Goal: Task Accomplishment & Management: Use online tool/utility

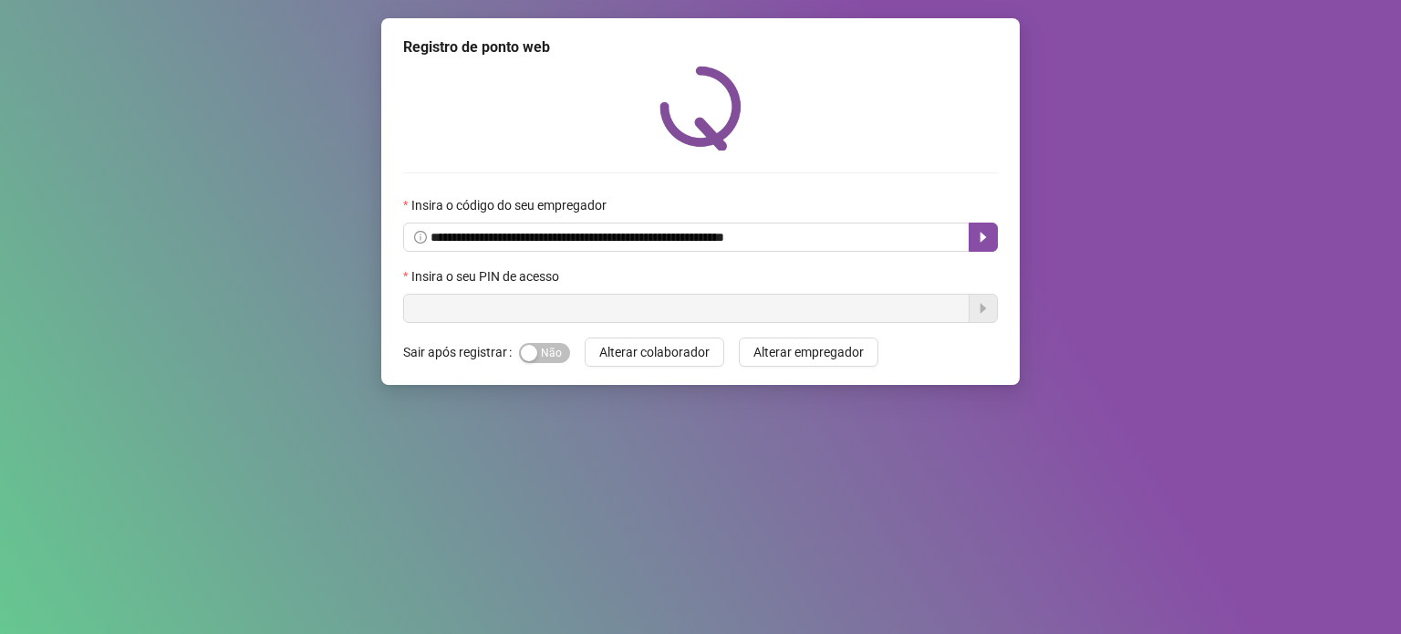
click at [515, 298] on input "text" at bounding box center [686, 308] width 567 height 29
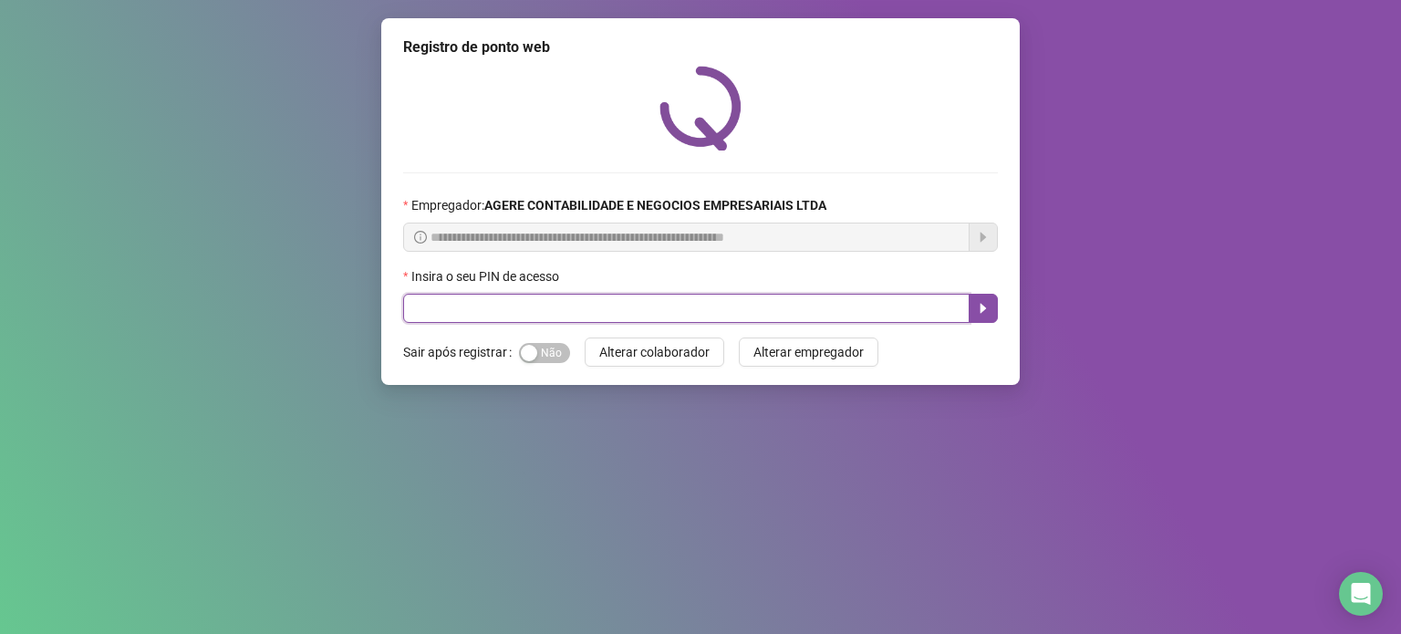
click at [511, 307] on input "text" at bounding box center [686, 308] width 567 height 29
type input "*****"
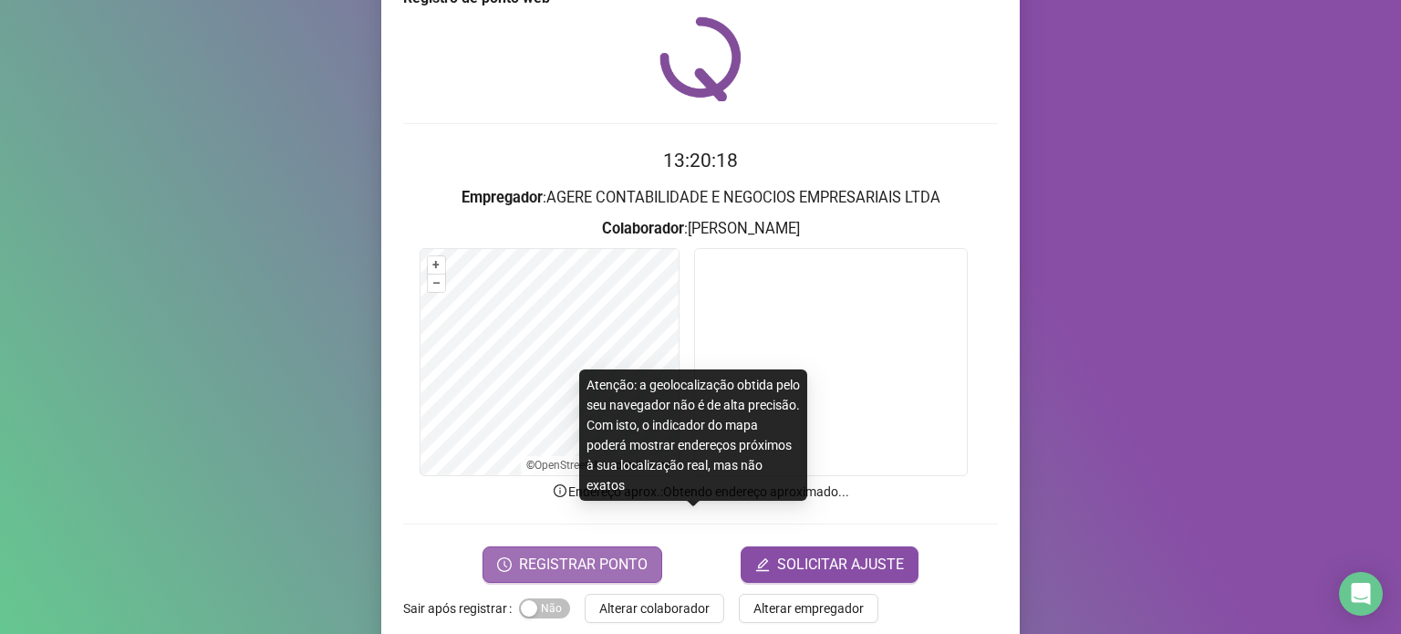
scroll to position [77, 0]
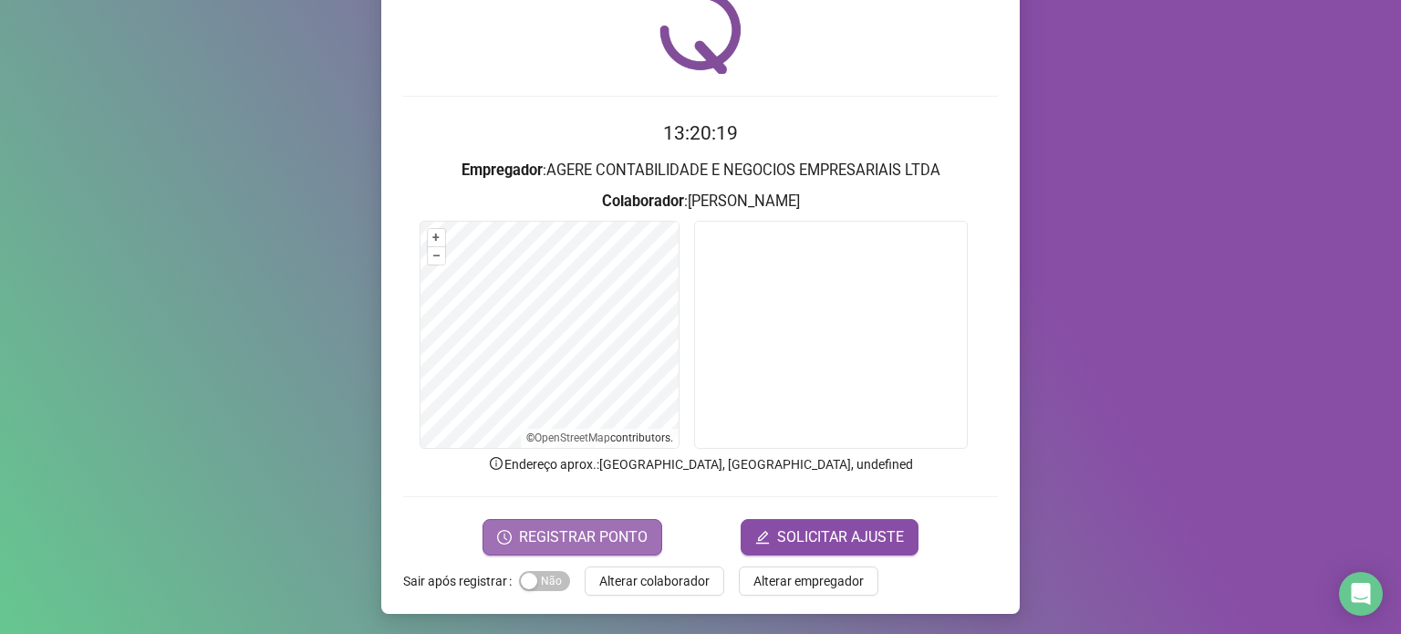
click at [570, 536] on span "REGISTRAR PONTO" at bounding box center [583, 537] width 129 height 22
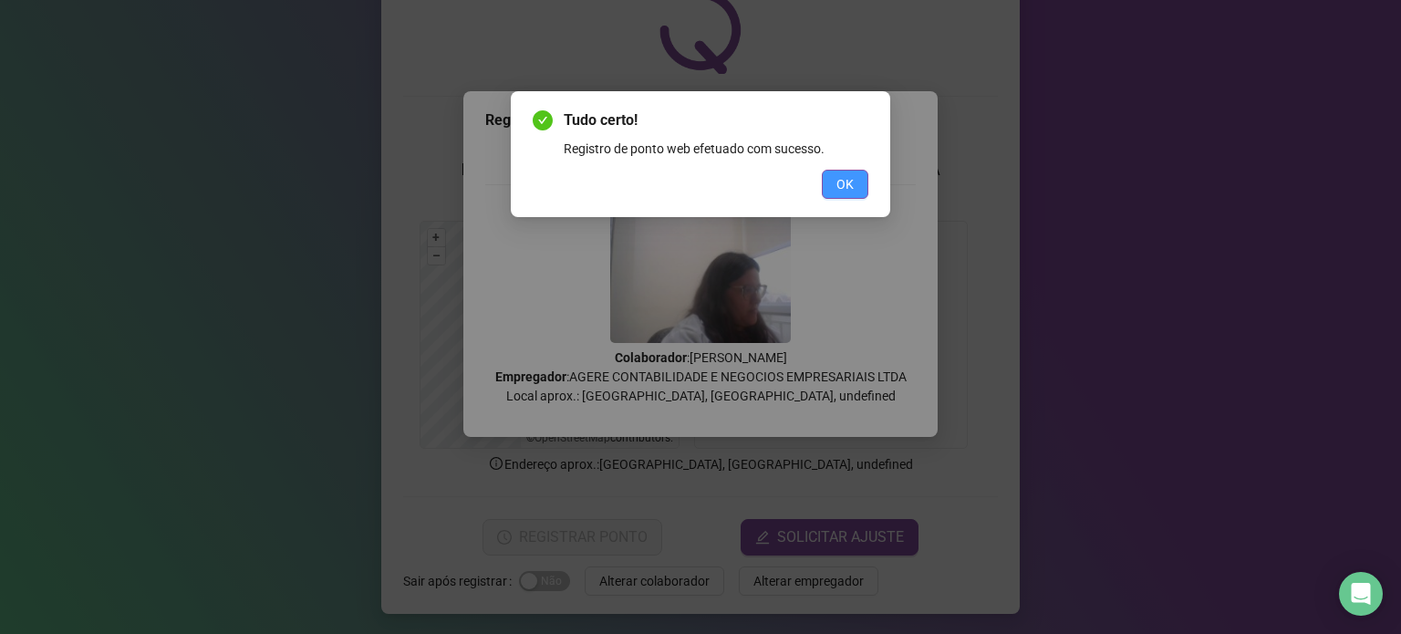
click at [840, 197] on button "OK" at bounding box center [845, 184] width 47 height 29
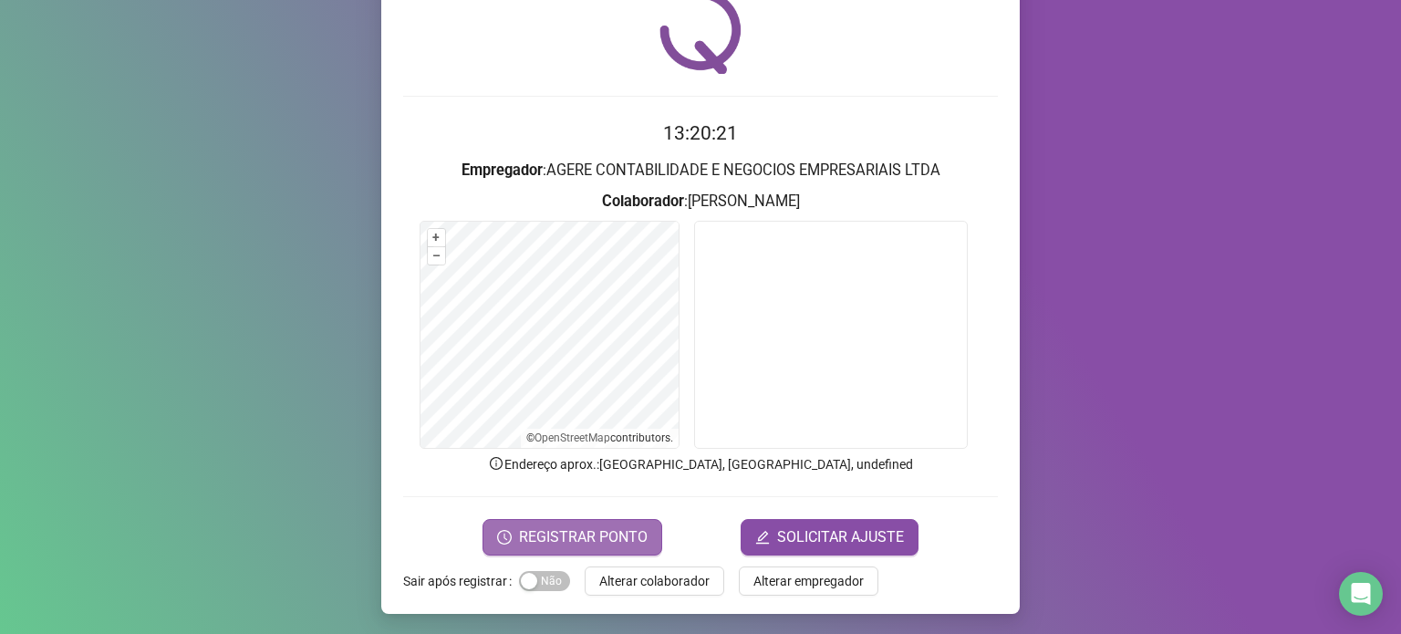
click at [563, 530] on span "REGISTRAR PONTO" at bounding box center [583, 537] width 129 height 22
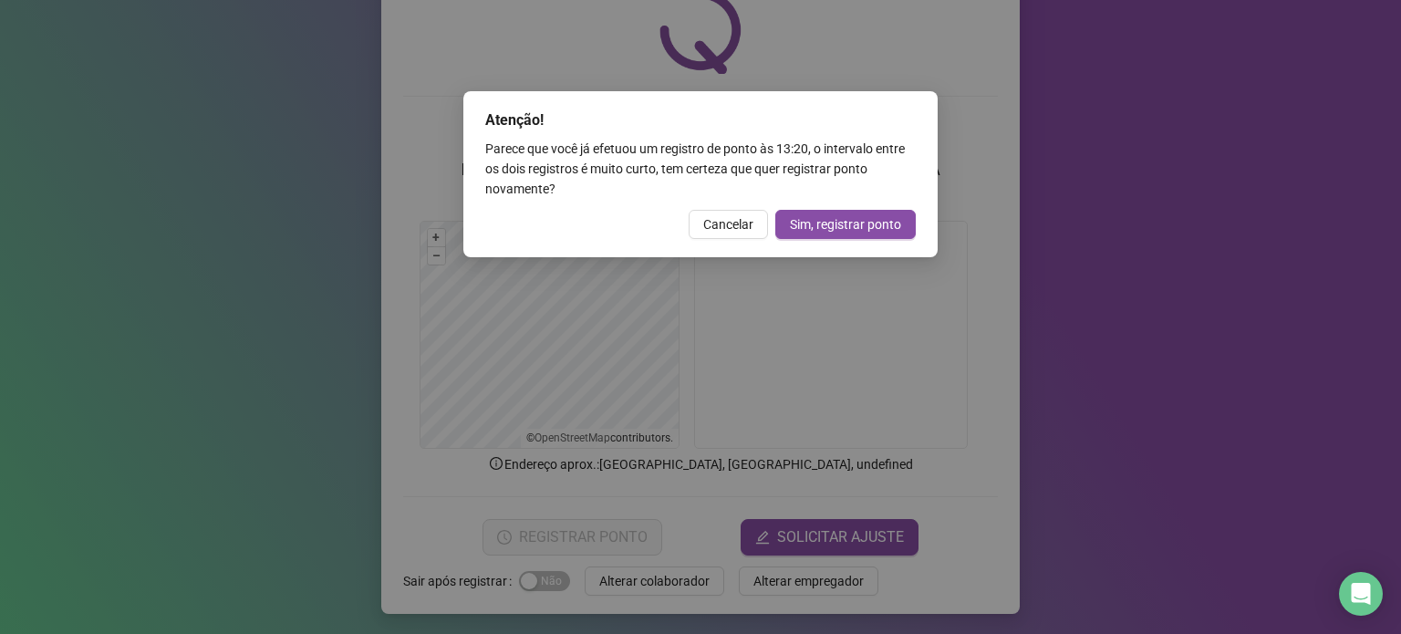
click at [738, 223] on span "Cancelar" at bounding box center [728, 224] width 50 height 20
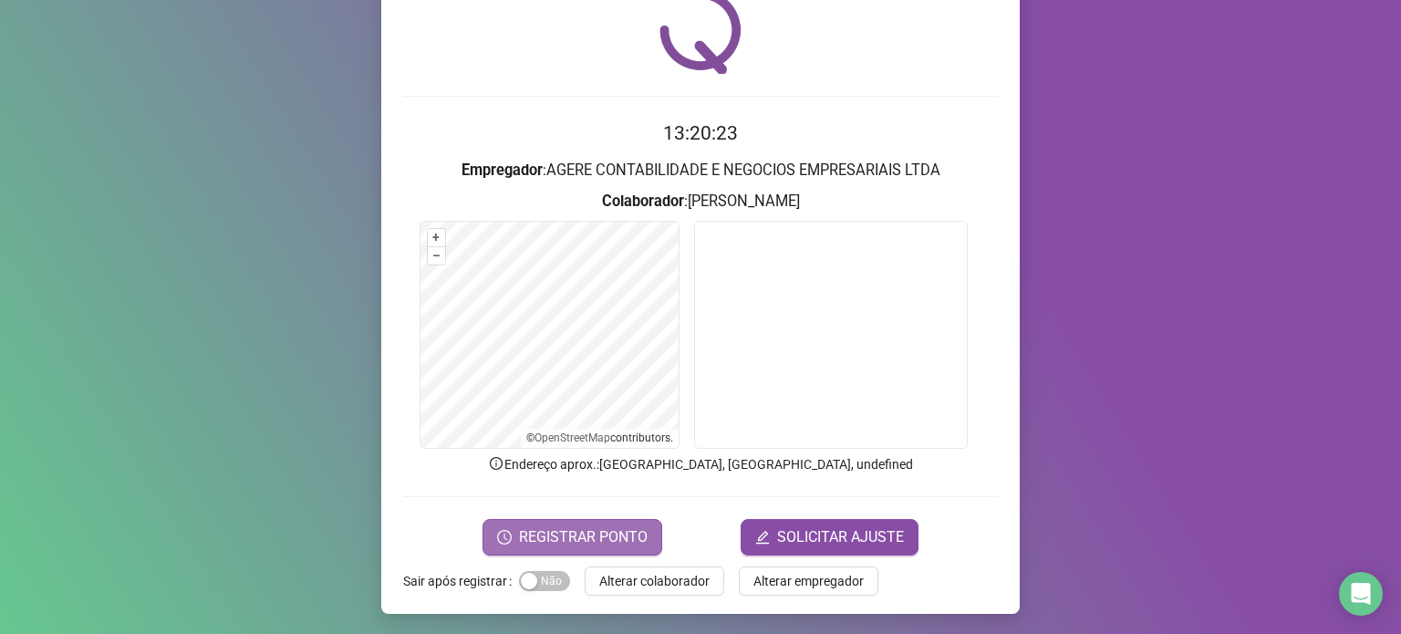
click at [578, 543] on span "REGISTRAR PONTO" at bounding box center [583, 537] width 129 height 22
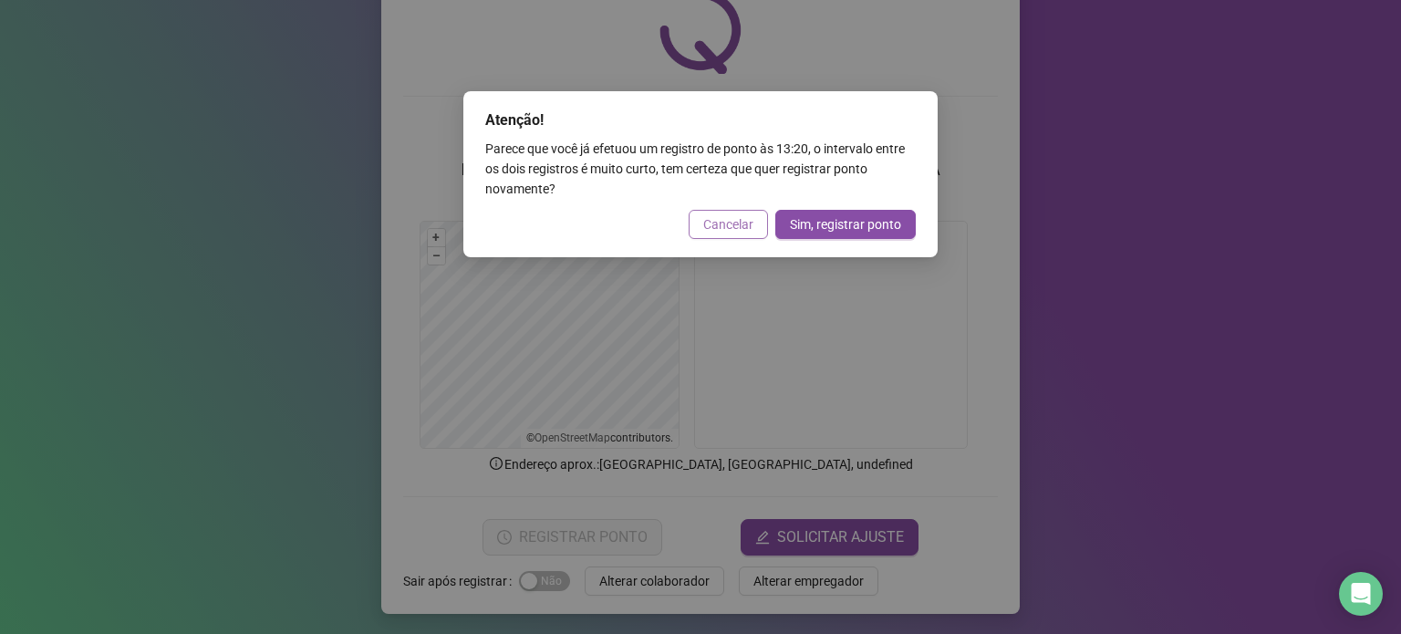
click at [736, 234] on span "Cancelar" at bounding box center [728, 224] width 50 height 20
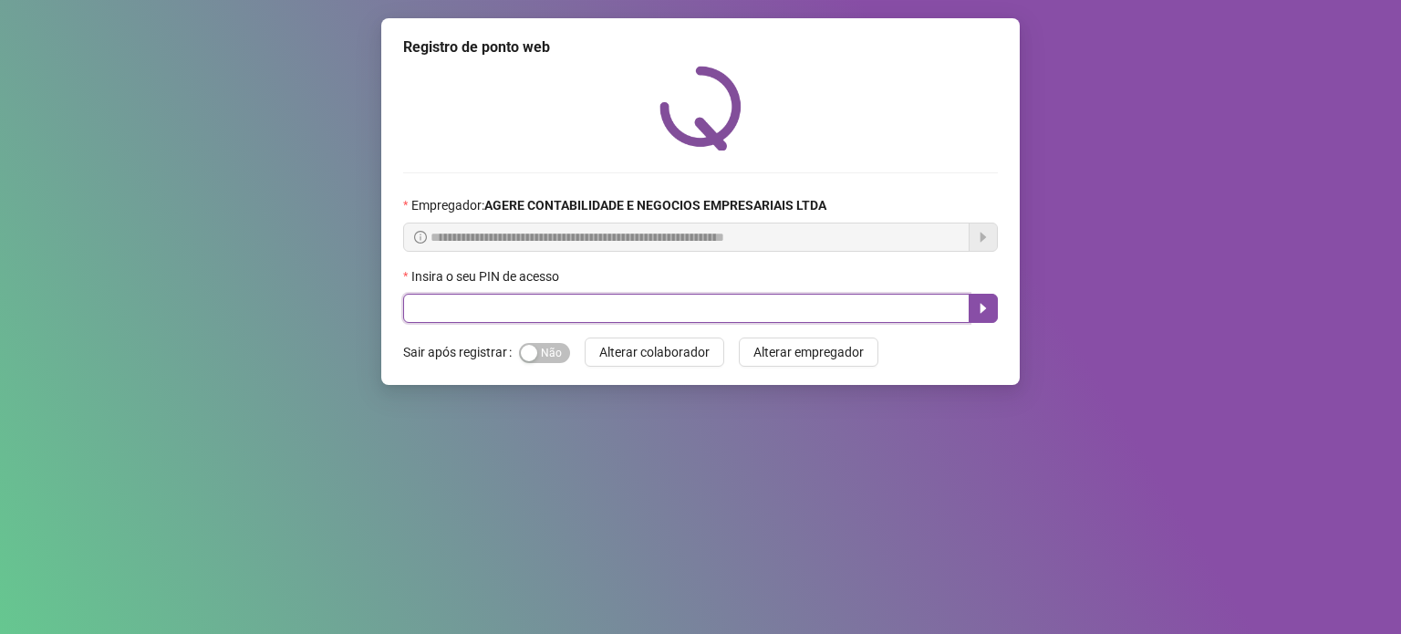
click at [571, 303] on input "text" at bounding box center [686, 308] width 567 height 29
type input "*****"
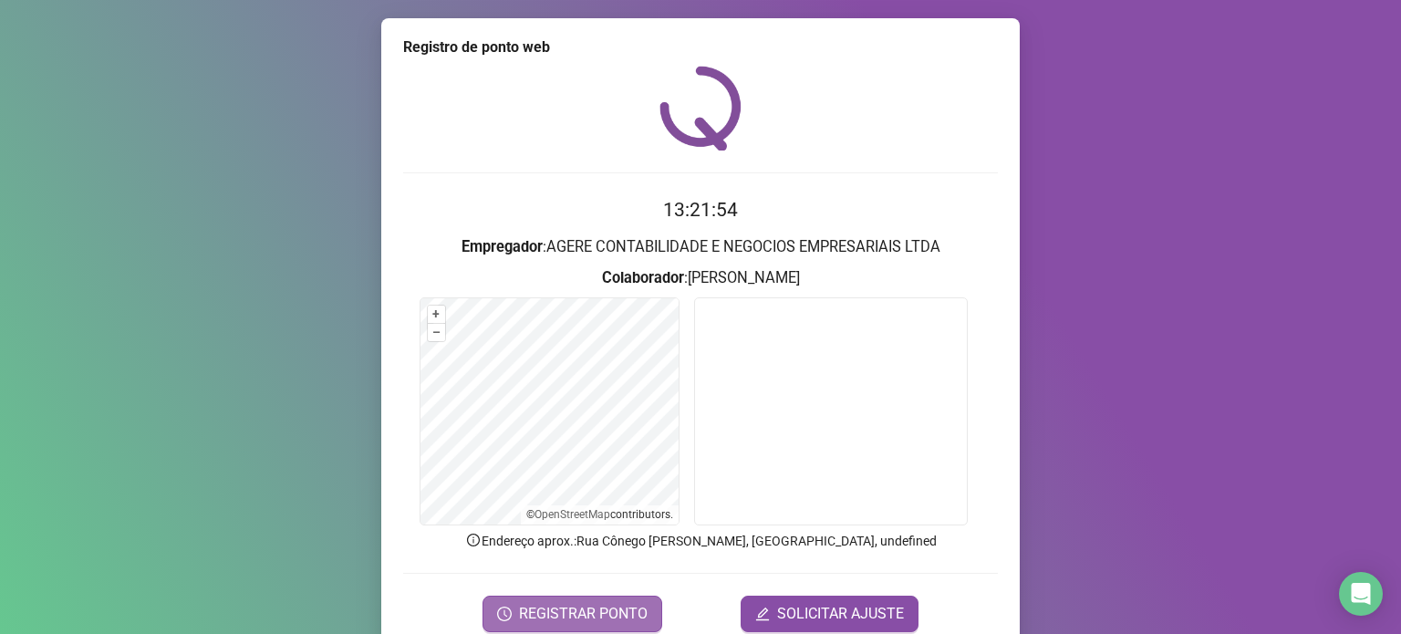
click at [586, 611] on span "REGISTRAR PONTO" at bounding box center [583, 614] width 129 height 22
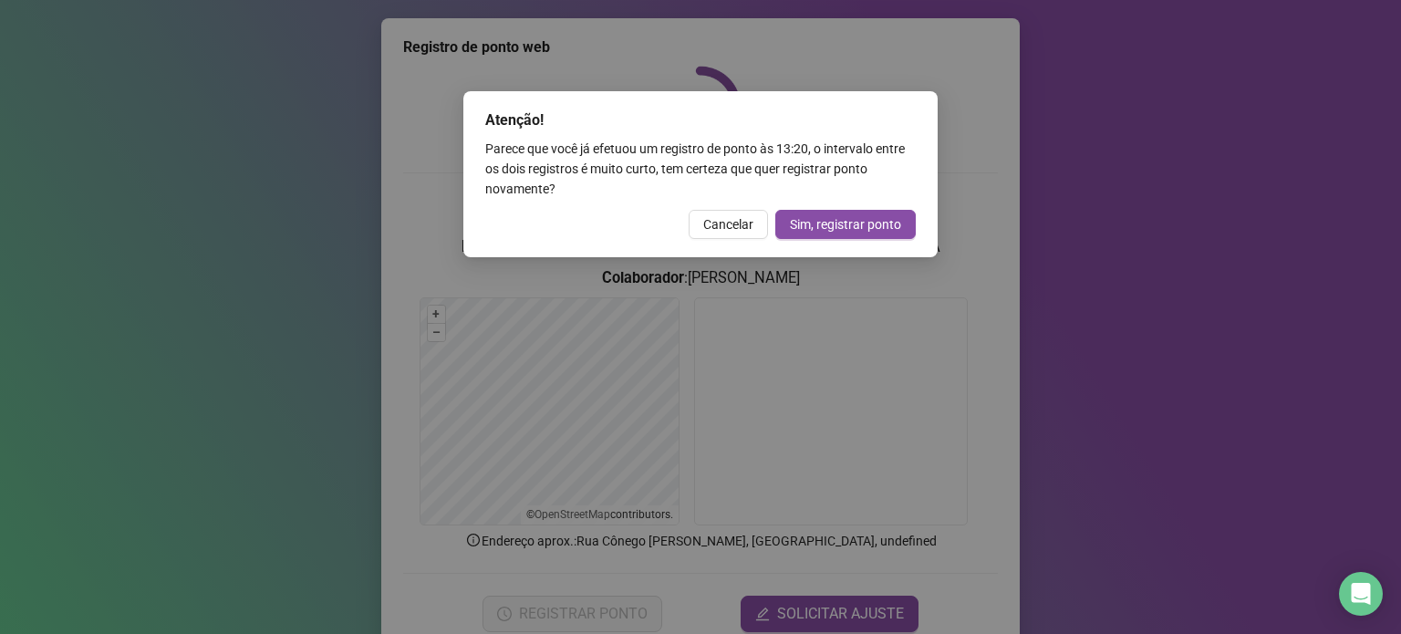
click at [725, 217] on span "Cancelar" at bounding box center [728, 224] width 50 height 20
